Goal: Task Accomplishment & Management: Use online tool/utility

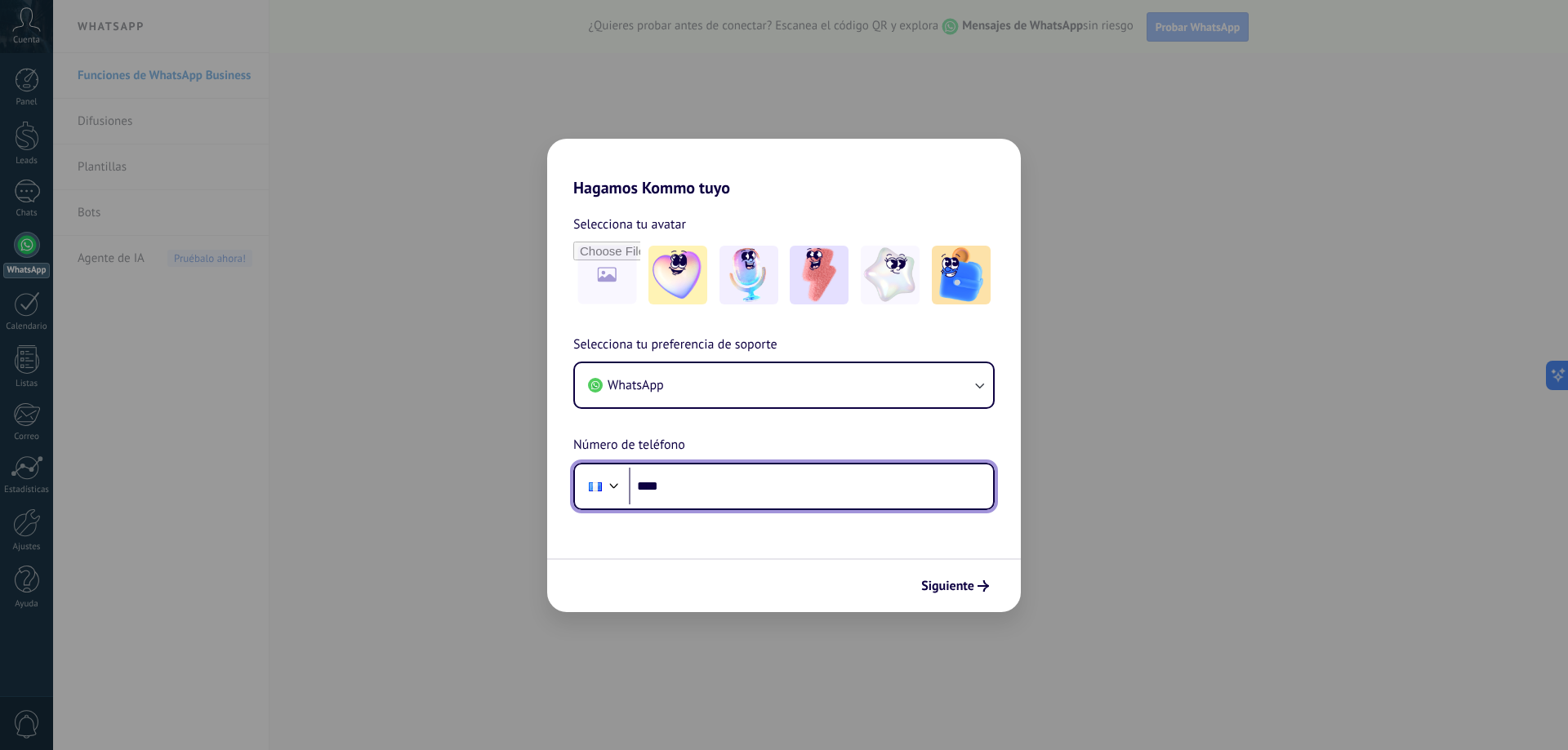
click at [671, 485] on input "****" at bounding box center [810, 486] width 364 height 37
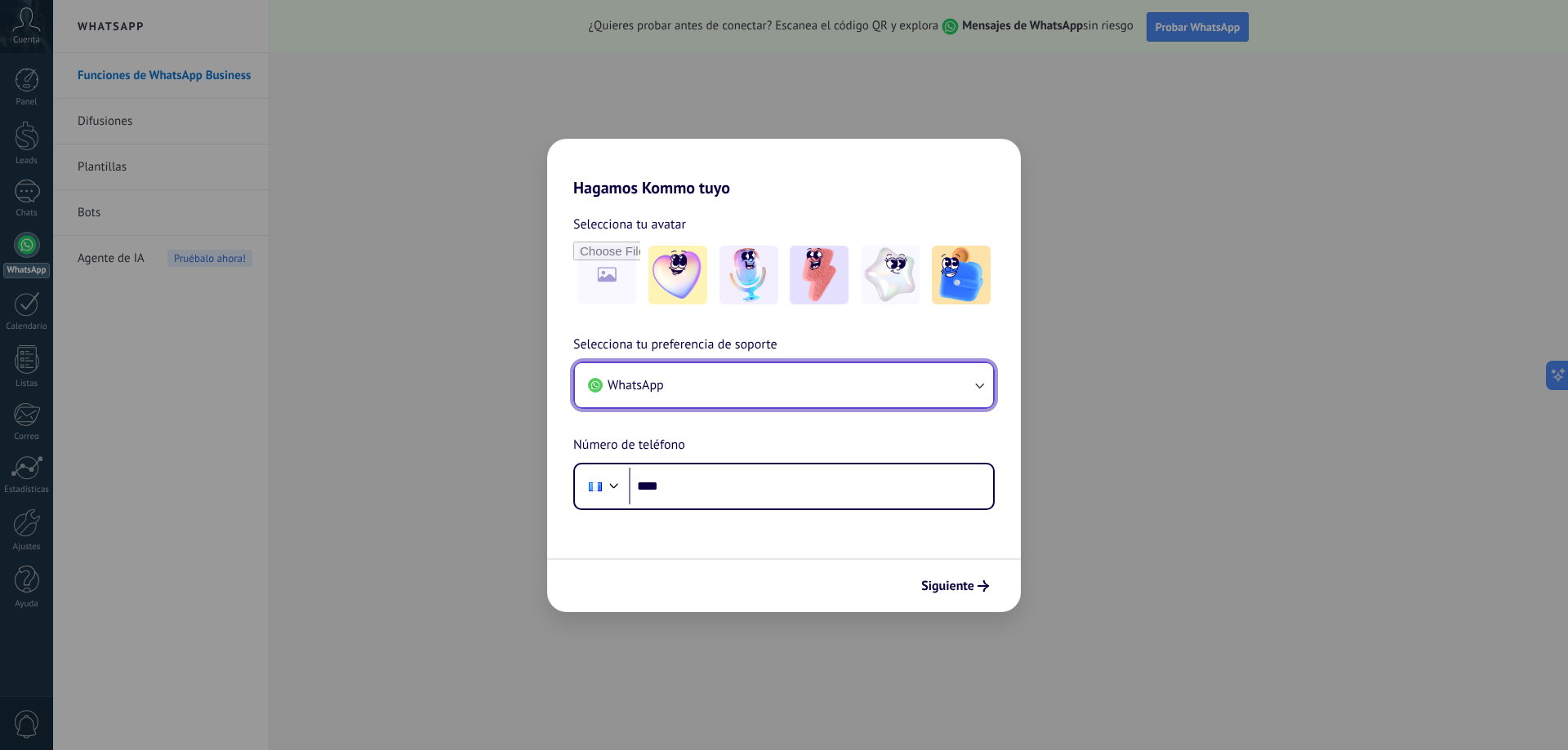
click at [774, 375] on button "WhatsApp" at bounding box center [784, 385] width 418 height 44
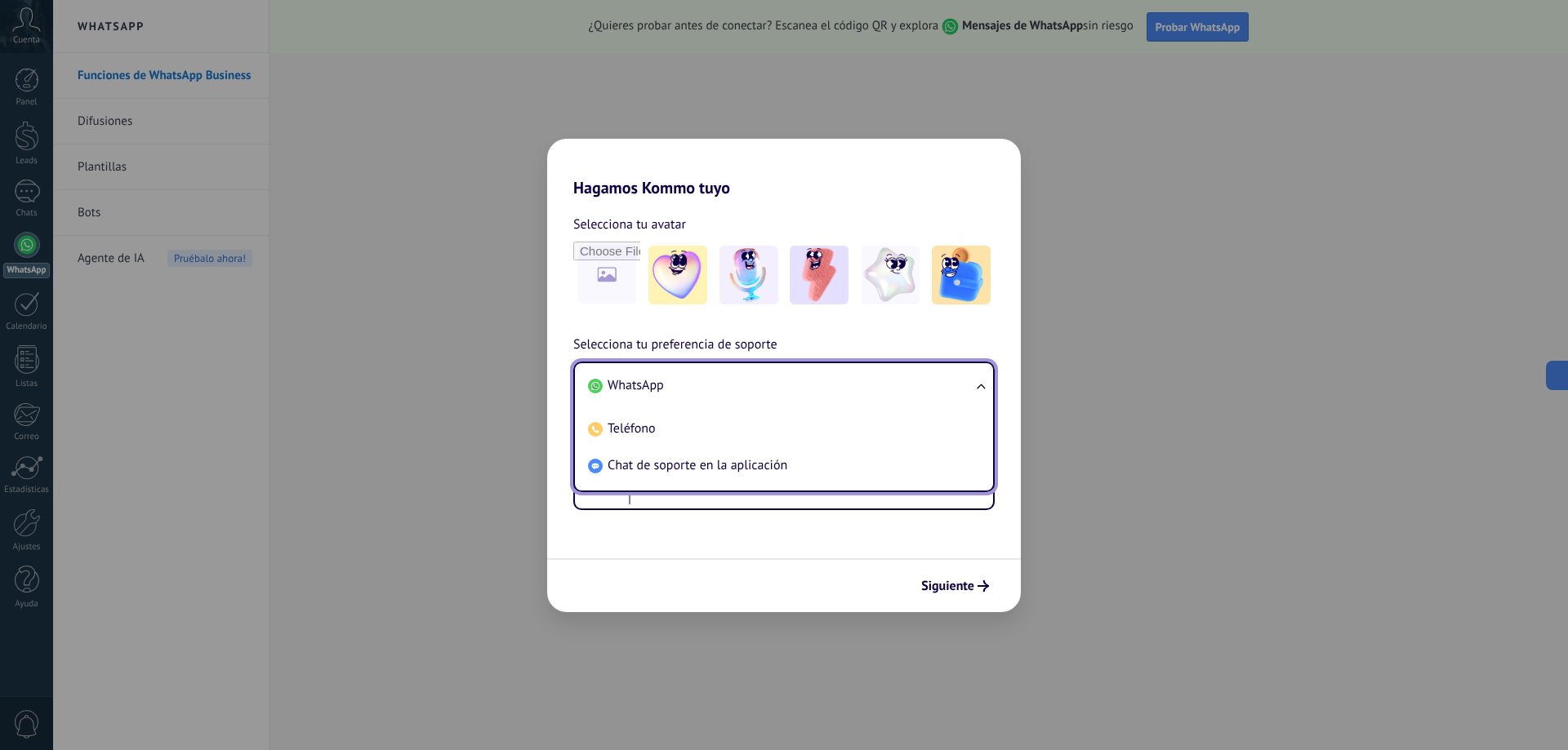
click at [774, 375] on li "WhatsApp" at bounding box center [781, 385] width 399 height 36
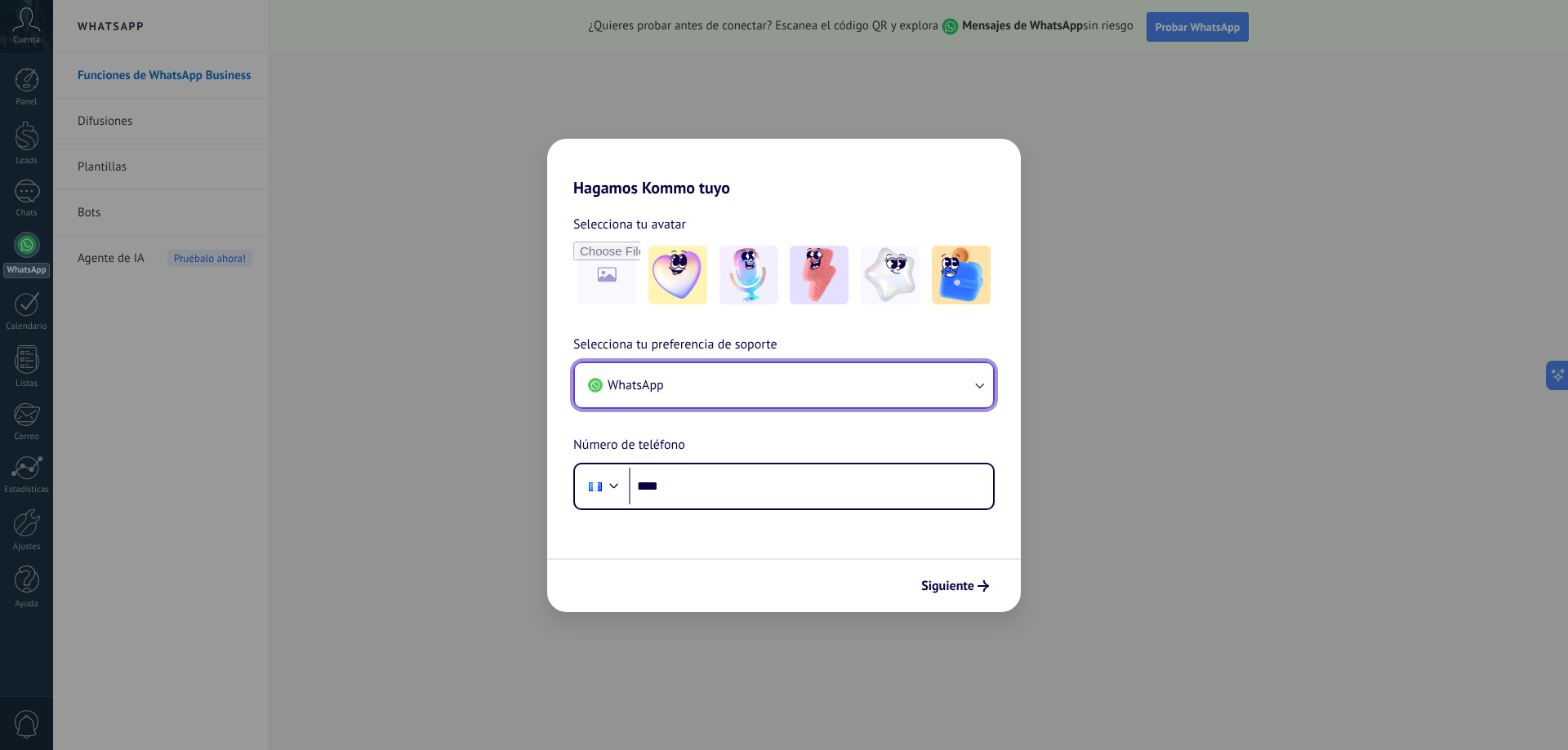
click at [774, 375] on button "WhatsApp" at bounding box center [784, 385] width 418 height 44
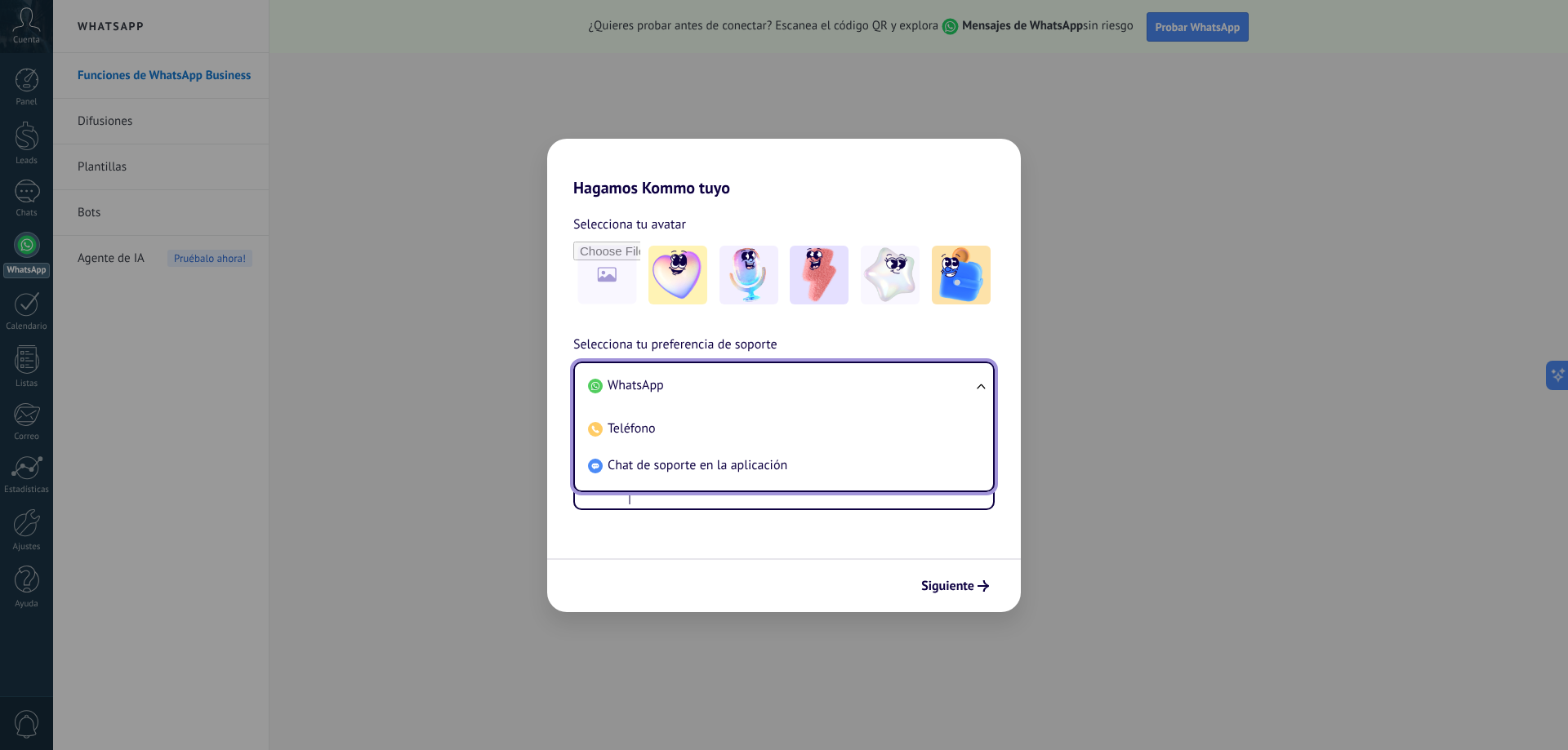
click at [774, 375] on li "WhatsApp" at bounding box center [781, 385] width 399 height 36
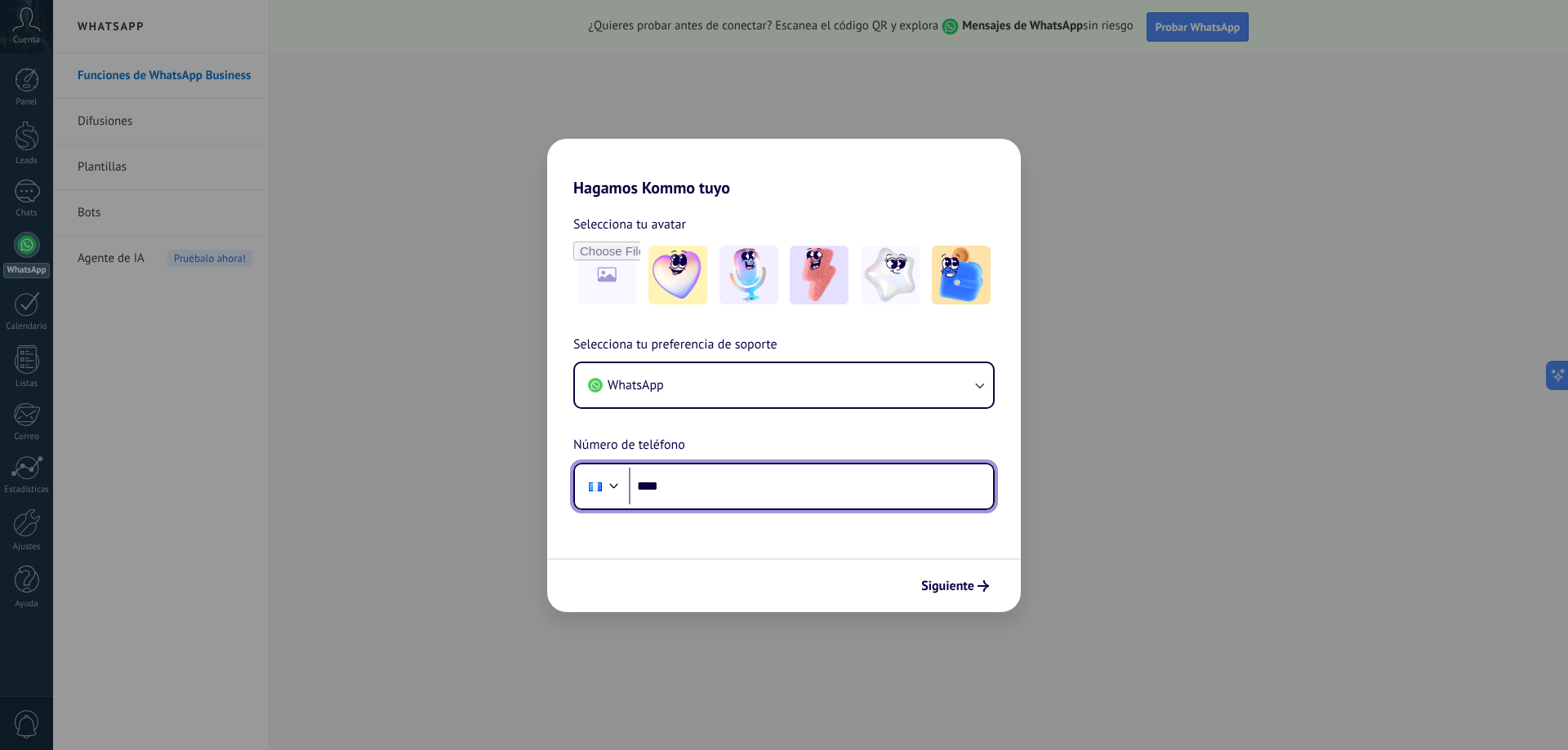
click at [722, 474] on input "****" at bounding box center [810, 486] width 364 height 37
type input "**********"
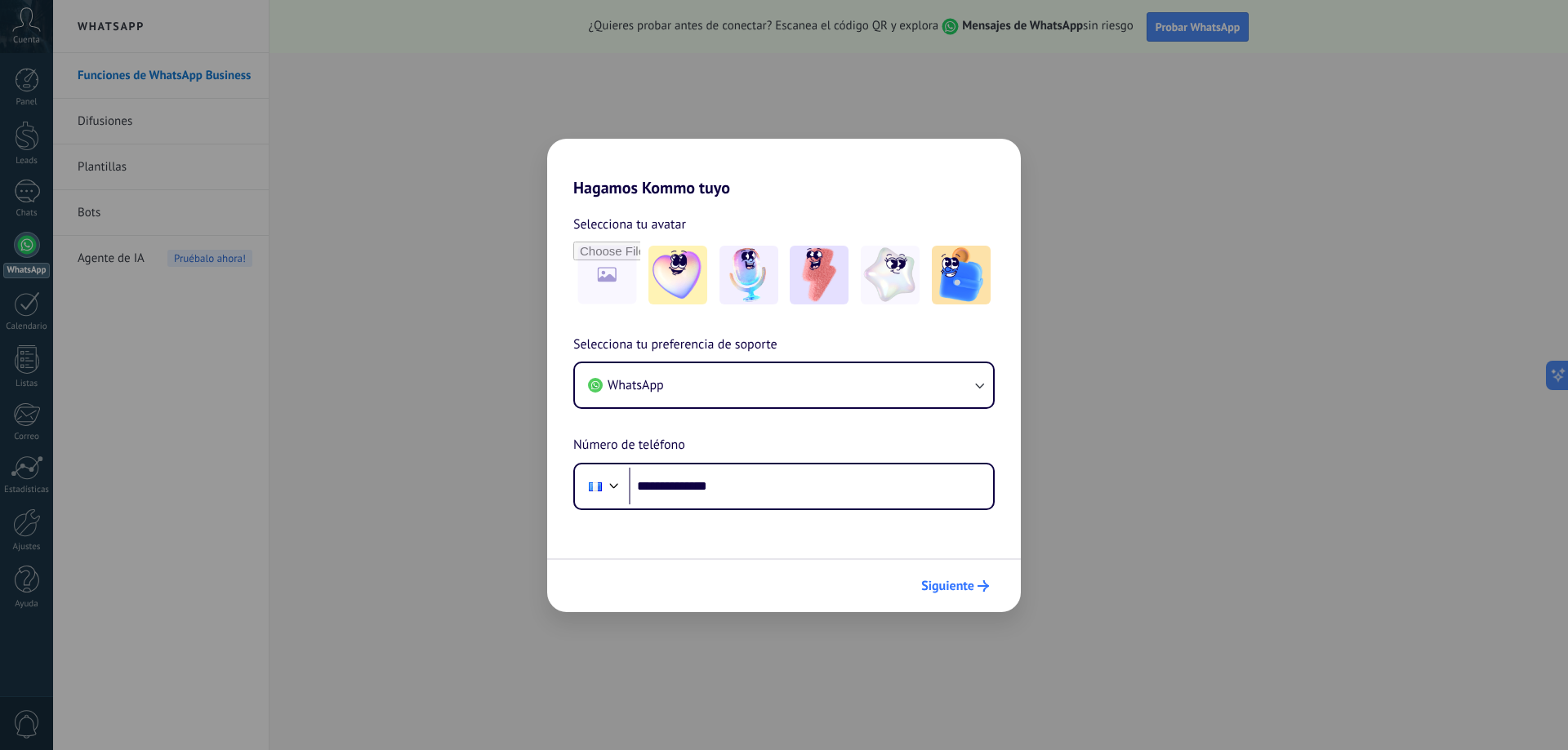
click at [955, 588] on span "Siguiente" at bounding box center [948, 585] width 53 height 11
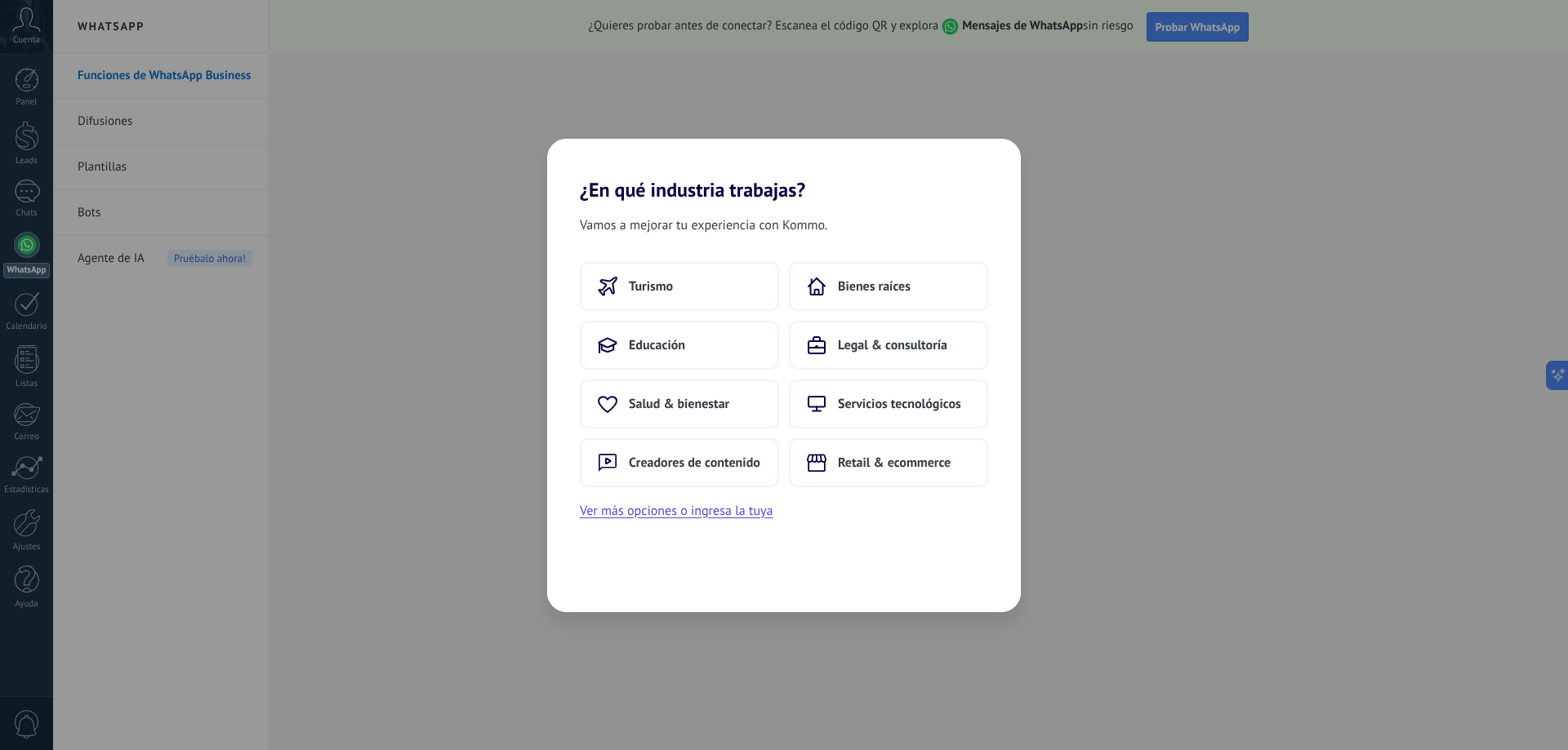
click at [428, 368] on div "¿En qué industria trabajas? Vamos a mejorar tu experiencia con Kommo. Turismo B…" at bounding box center [784, 375] width 1568 height 750
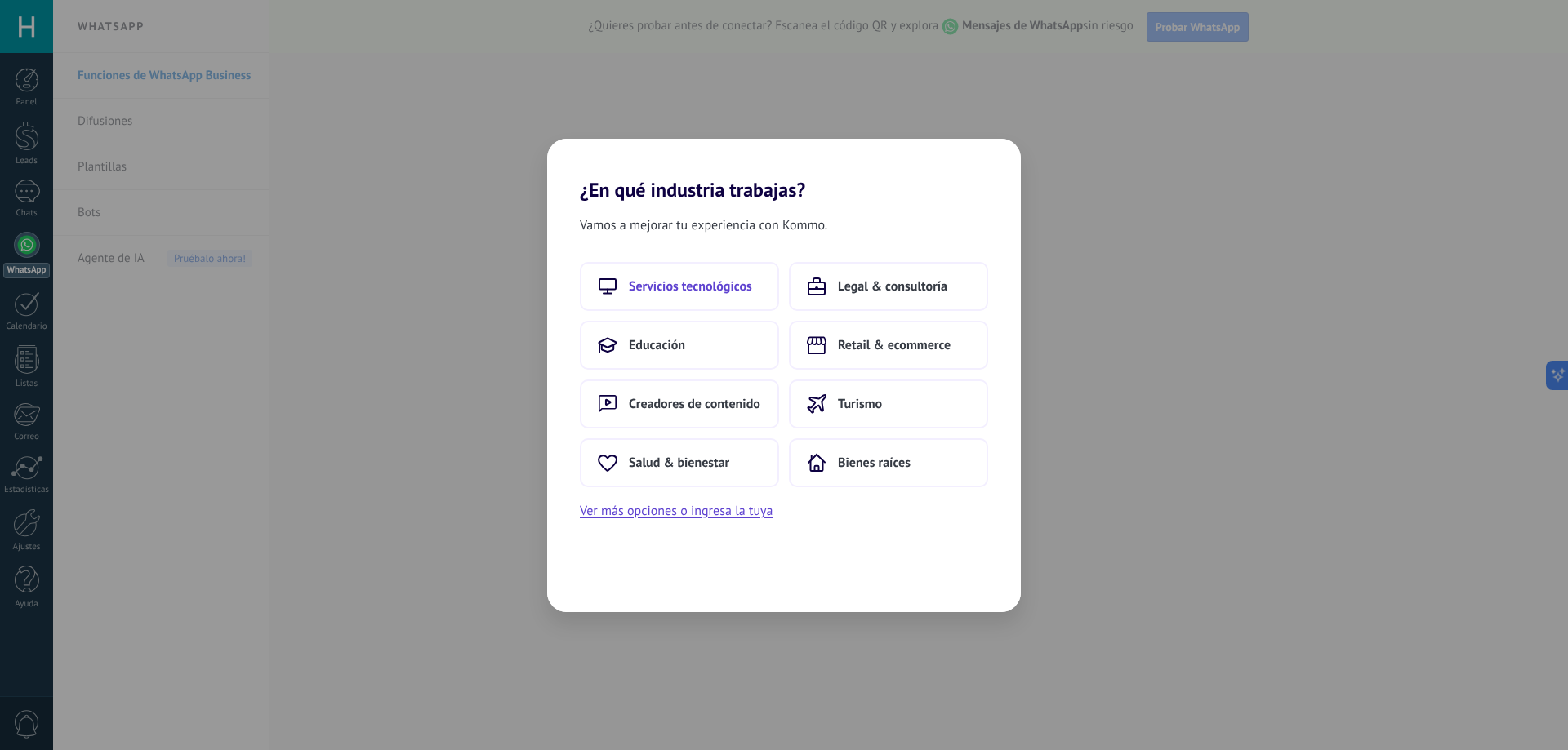
click at [708, 286] on span "Servicios tecnológicos" at bounding box center [690, 286] width 123 height 16
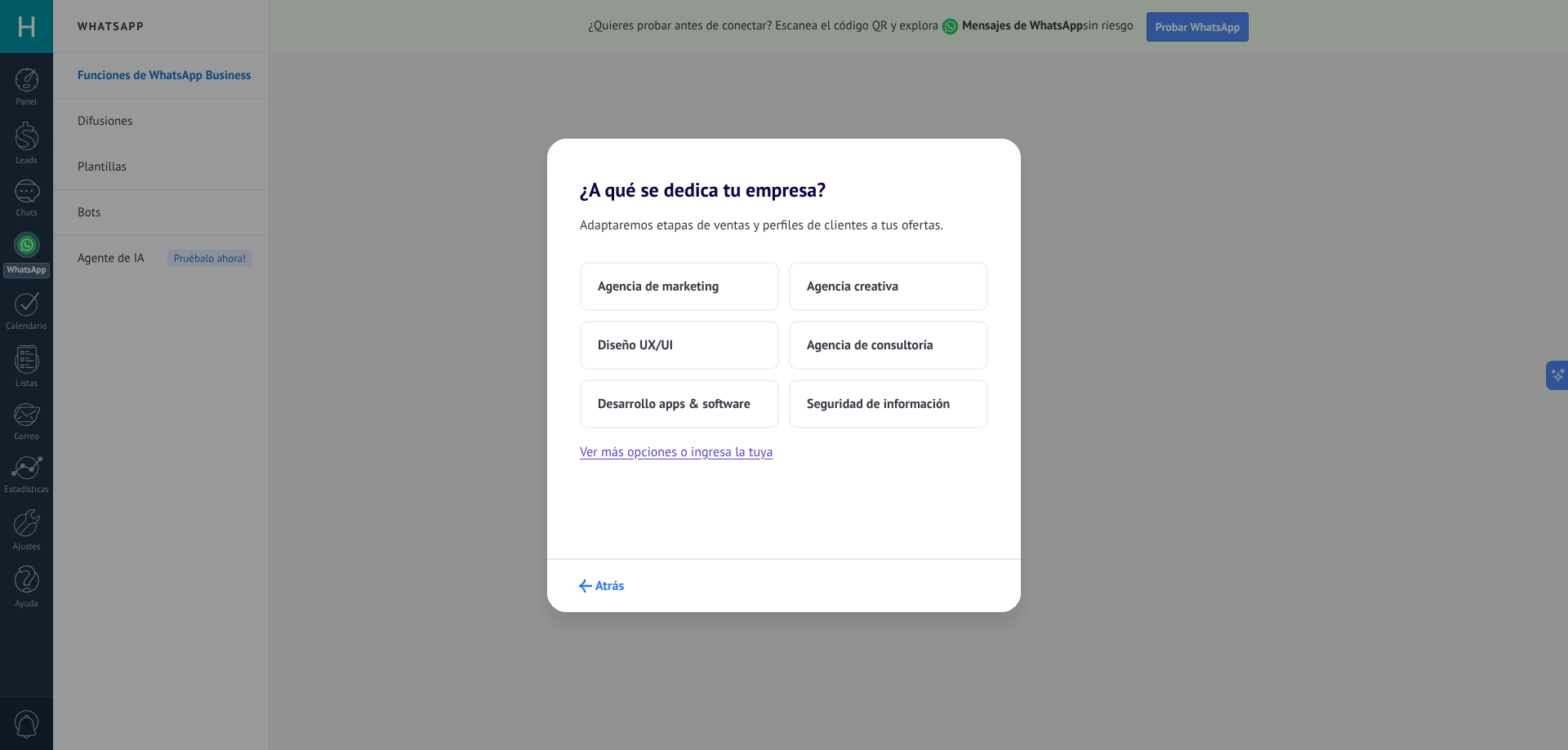
click at [599, 581] on span "Atrás" at bounding box center [610, 585] width 29 height 11
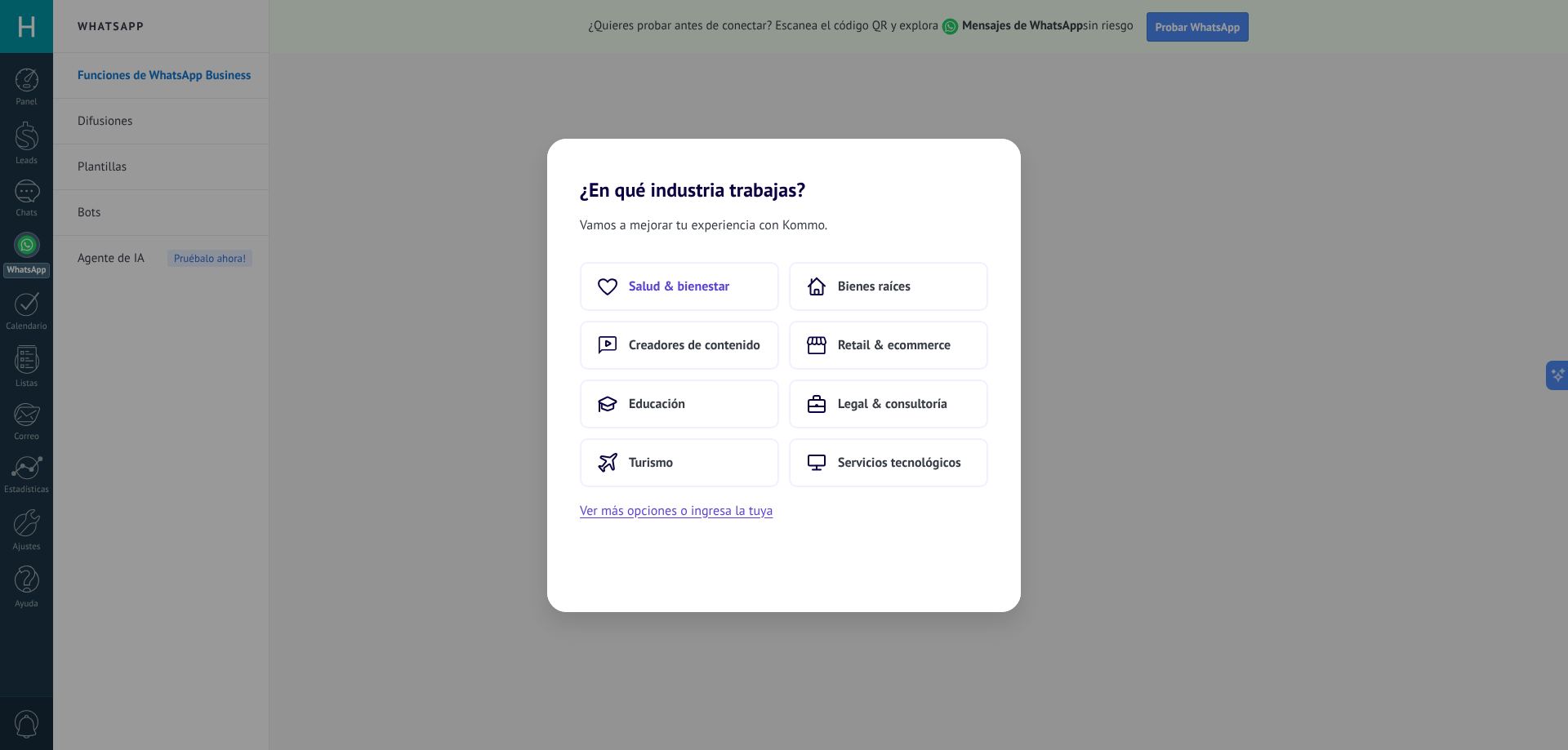
click at [664, 281] on span "Salud & bienestar" at bounding box center [679, 286] width 100 height 16
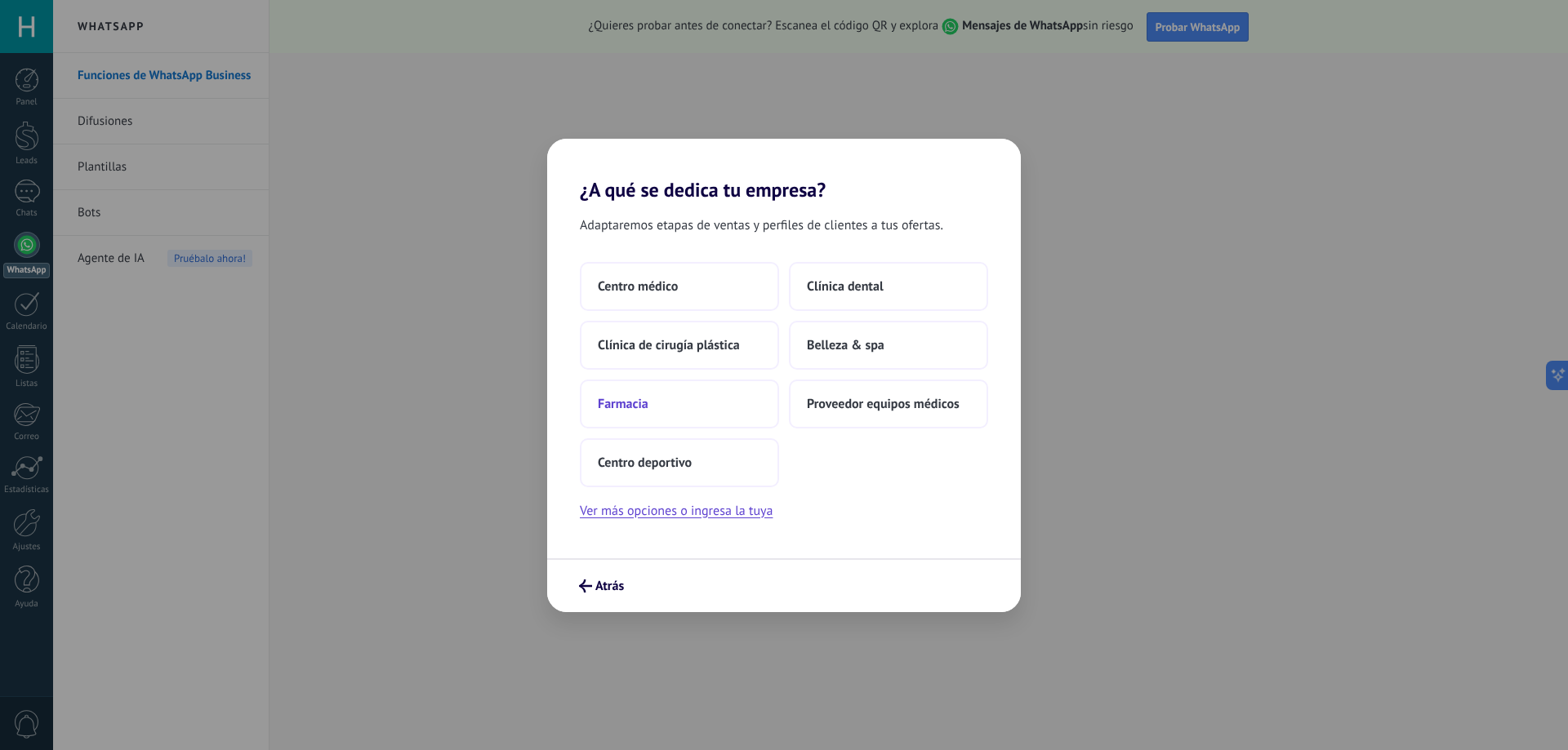
click at [618, 403] on span "Farmacia" at bounding box center [623, 404] width 51 height 16
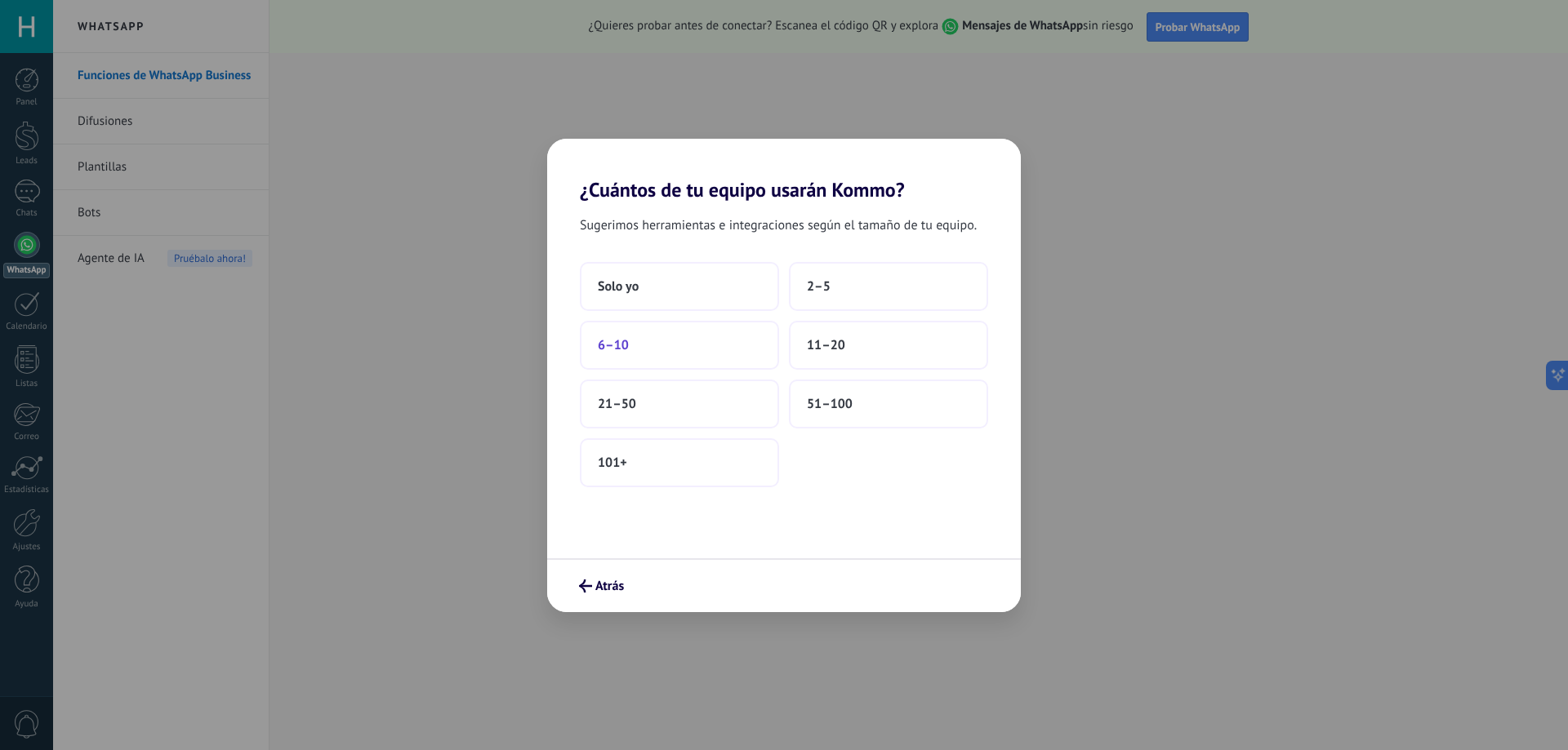
click at [655, 355] on button "6–10" at bounding box center [679, 345] width 199 height 49
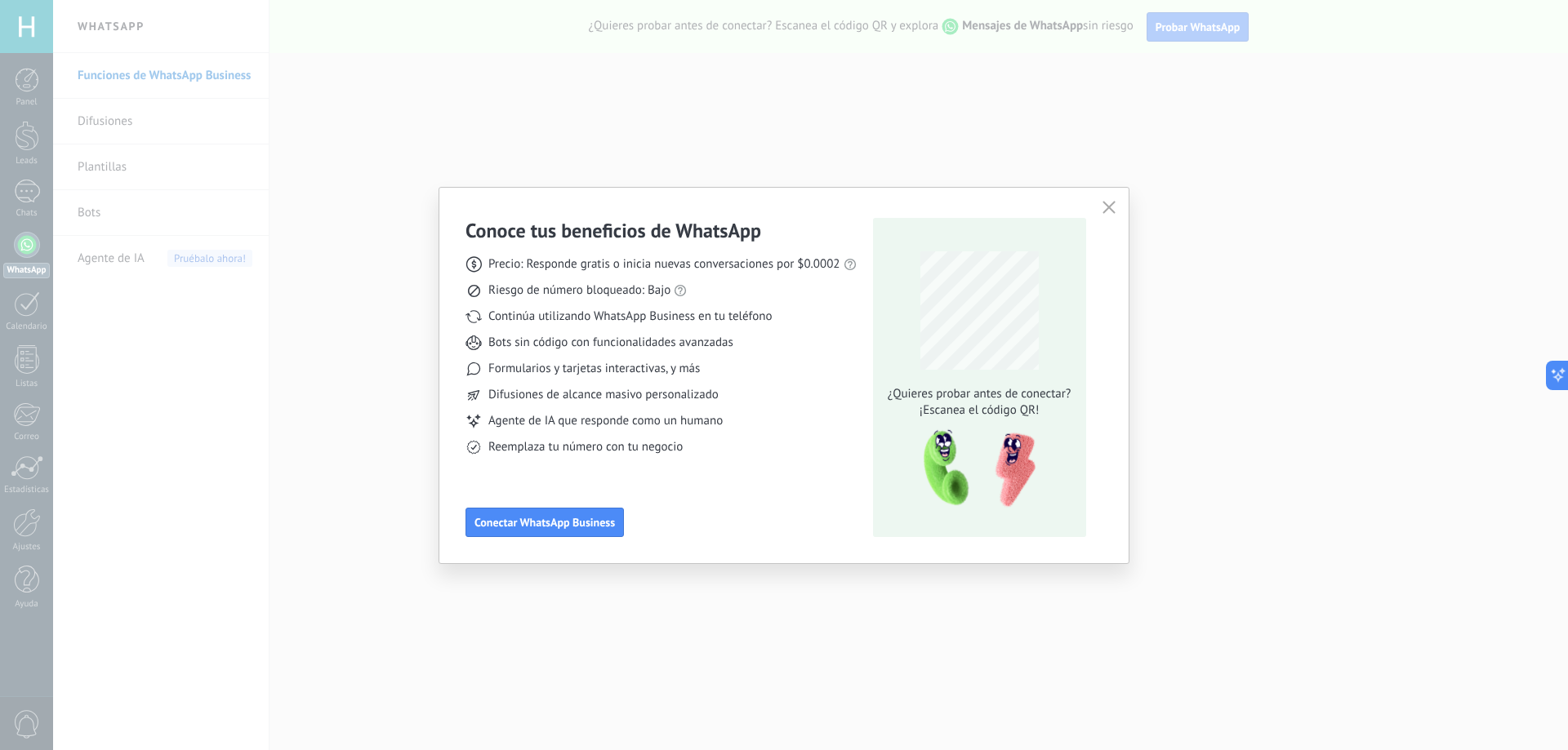
click at [1106, 204] on icon "button" at bounding box center [1108, 207] width 13 height 13
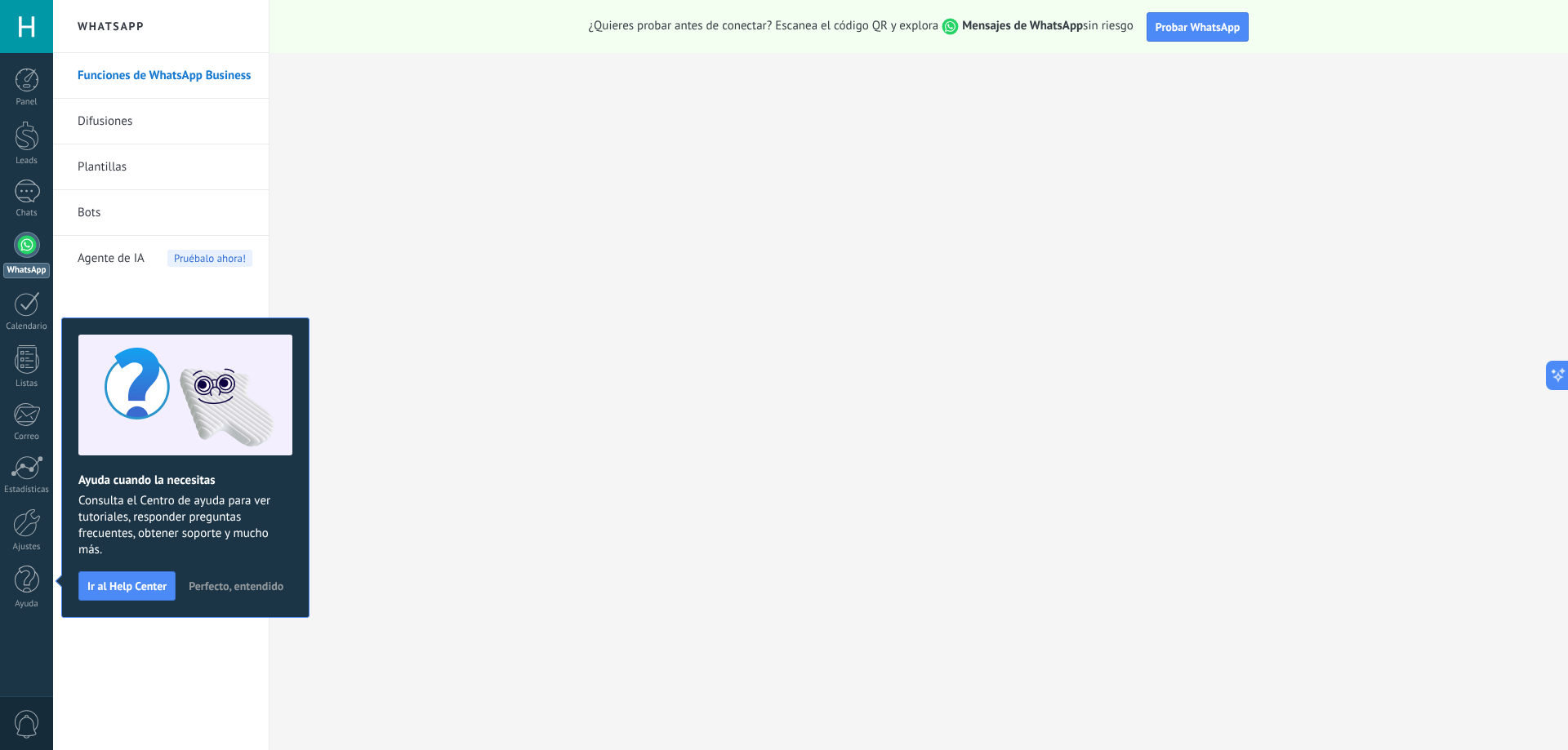
click at [141, 160] on link "Plantillas" at bounding box center [165, 167] width 175 height 46
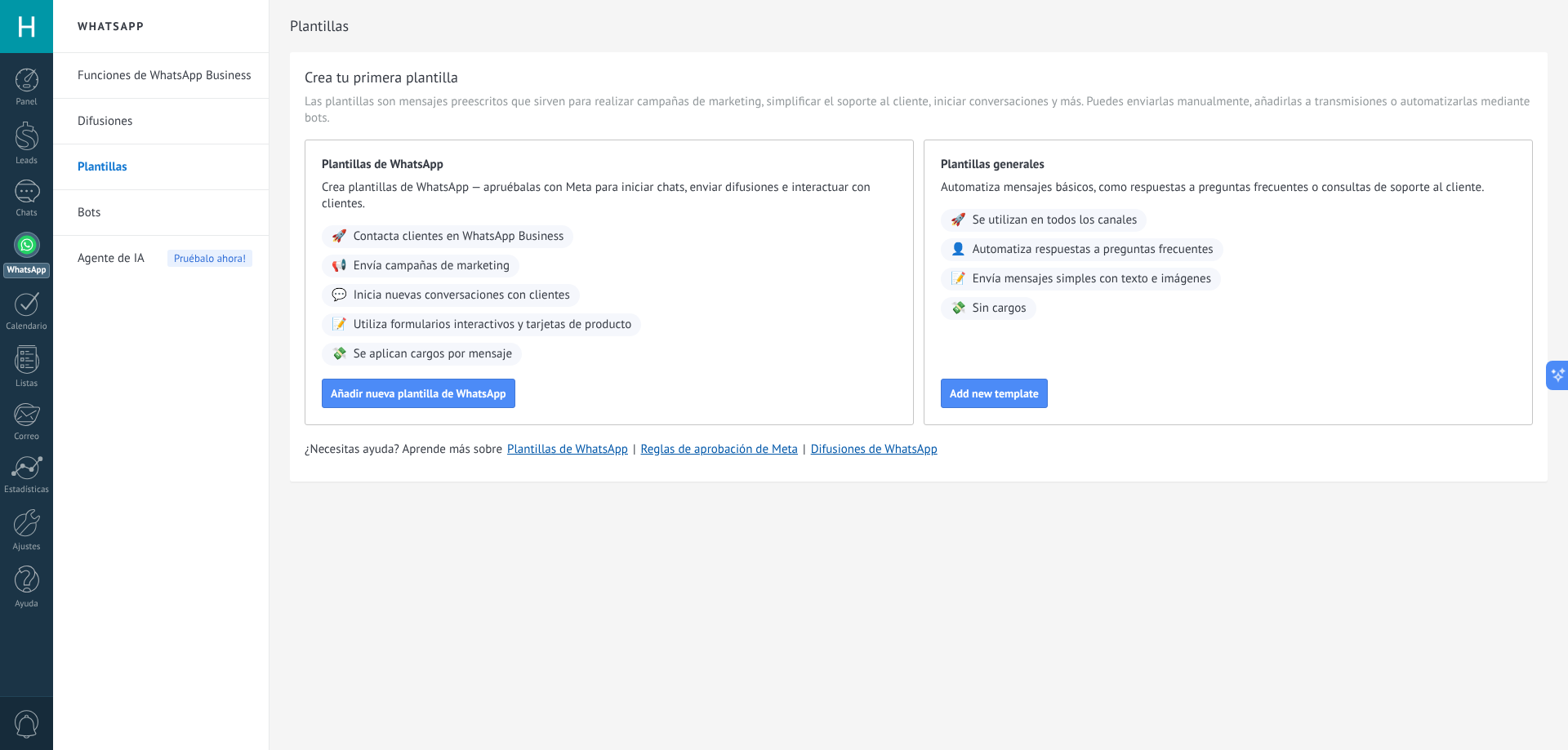
click at [130, 126] on link "Difusiones" at bounding box center [165, 121] width 175 height 46
